Goal: Task Accomplishment & Management: Use online tool/utility

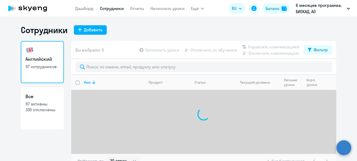
select select "30"
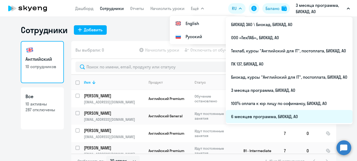
click at [266, 115] on li "6 месяцев программа, БИОКАД, АО" at bounding box center [289, 116] width 127 height 13
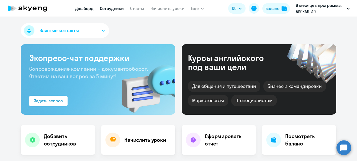
click at [114, 8] on link "Сотрудники" at bounding box center [112, 8] width 24 height 5
select select "30"
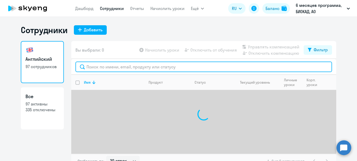
click at [153, 70] on input "text" at bounding box center [203, 66] width 256 height 11
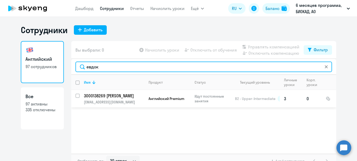
type input "евдок"
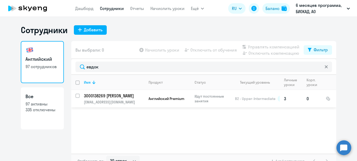
click at [75, 95] on input "select row 13184512" at bounding box center [80, 99] width 11 height 11
checkbox input "true"
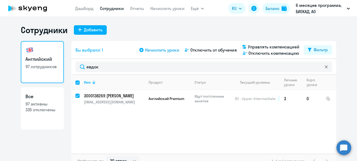
click at [172, 51] on span "Начислить уроки" at bounding box center [162, 50] width 34 height 6
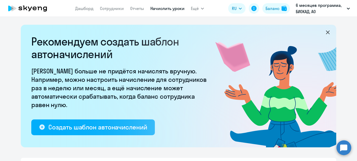
scroll to position [79, 0]
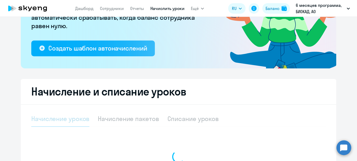
select select "10"
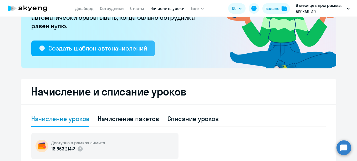
scroll to position [225, 0]
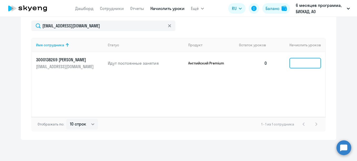
click at [309, 64] on input at bounding box center [305, 63] width 32 height 11
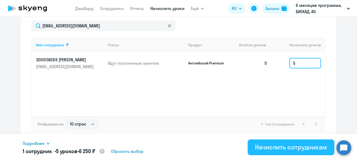
type input "5"
click at [274, 144] on div "Начислить сотрудникам" at bounding box center [291, 147] width 72 height 8
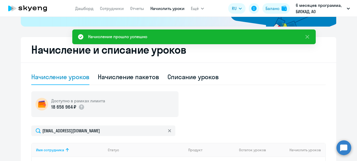
scroll to position [68, 0]
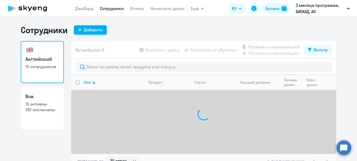
select select "30"
